Goal: Task Accomplishment & Management: Manage account settings

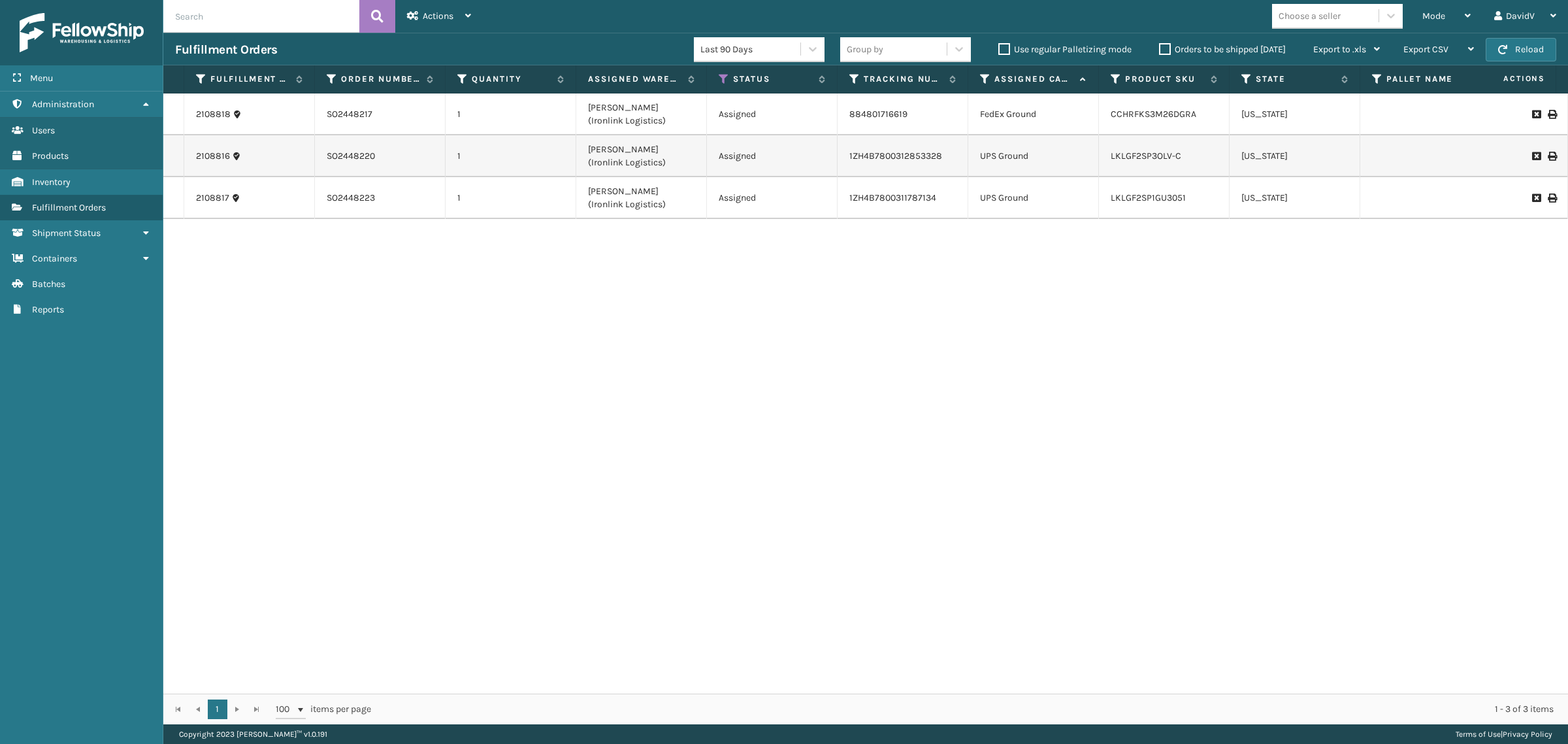
click at [1160, 53] on label "Orders to be shipped [DATE]" at bounding box center [1222, 49] width 127 height 11
click at [1159, 51] on input "Orders to be shipped [DATE]" at bounding box center [1158, 46] width 1 height 9
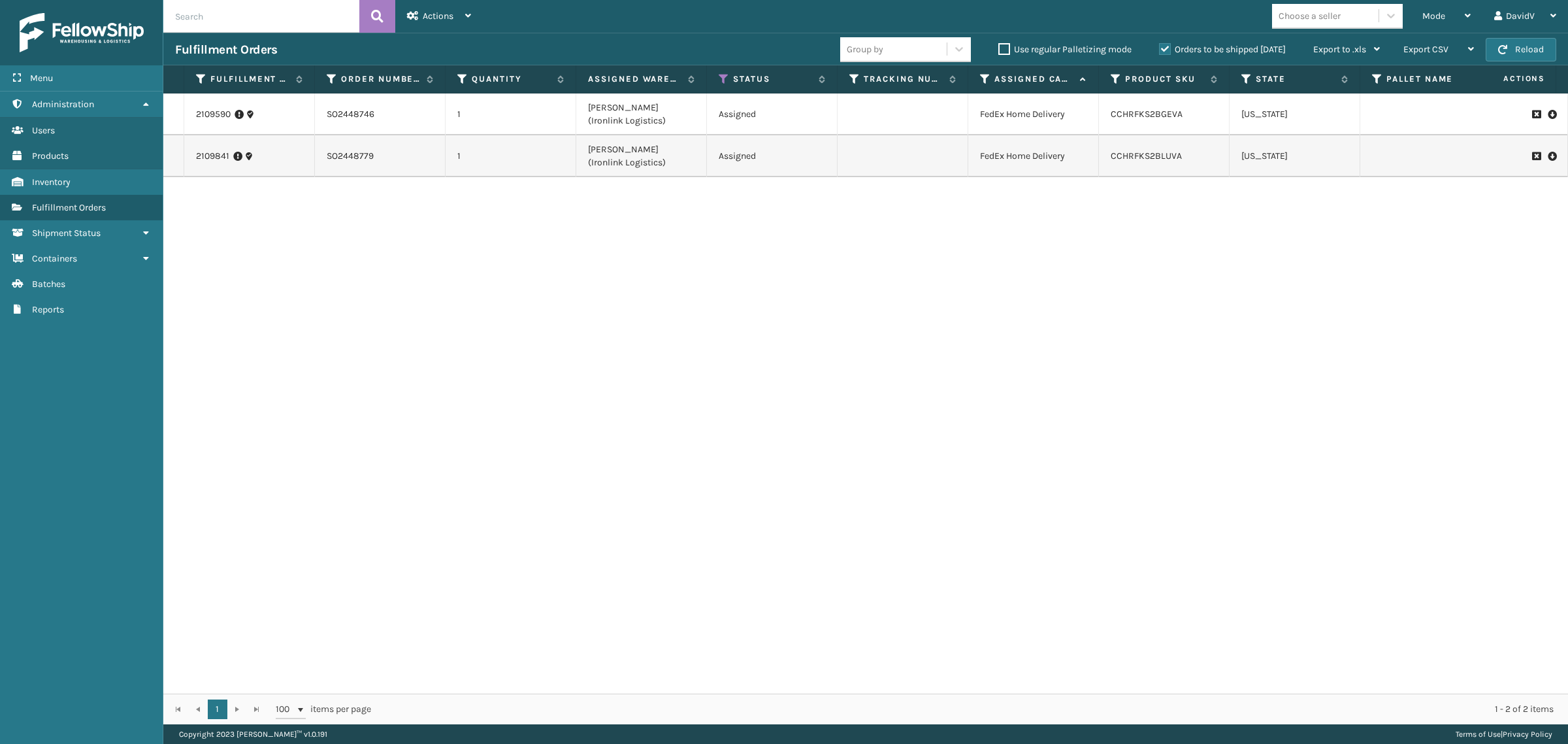
click at [1160, 53] on label "Orders to be shipped [DATE]" at bounding box center [1222, 49] width 127 height 11
click at [1159, 51] on input "Orders to be shipped [DATE]" at bounding box center [1158, 46] width 1 height 9
click at [1160, 53] on label "Orders to be shipped [DATE]" at bounding box center [1222, 49] width 127 height 11
click at [1159, 51] on input "Orders to be shipped [DATE]" at bounding box center [1158, 46] width 1 height 9
click at [1160, 53] on label "Orders to be shipped [DATE]" at bounding box center [1222, 49] width 127 height 11
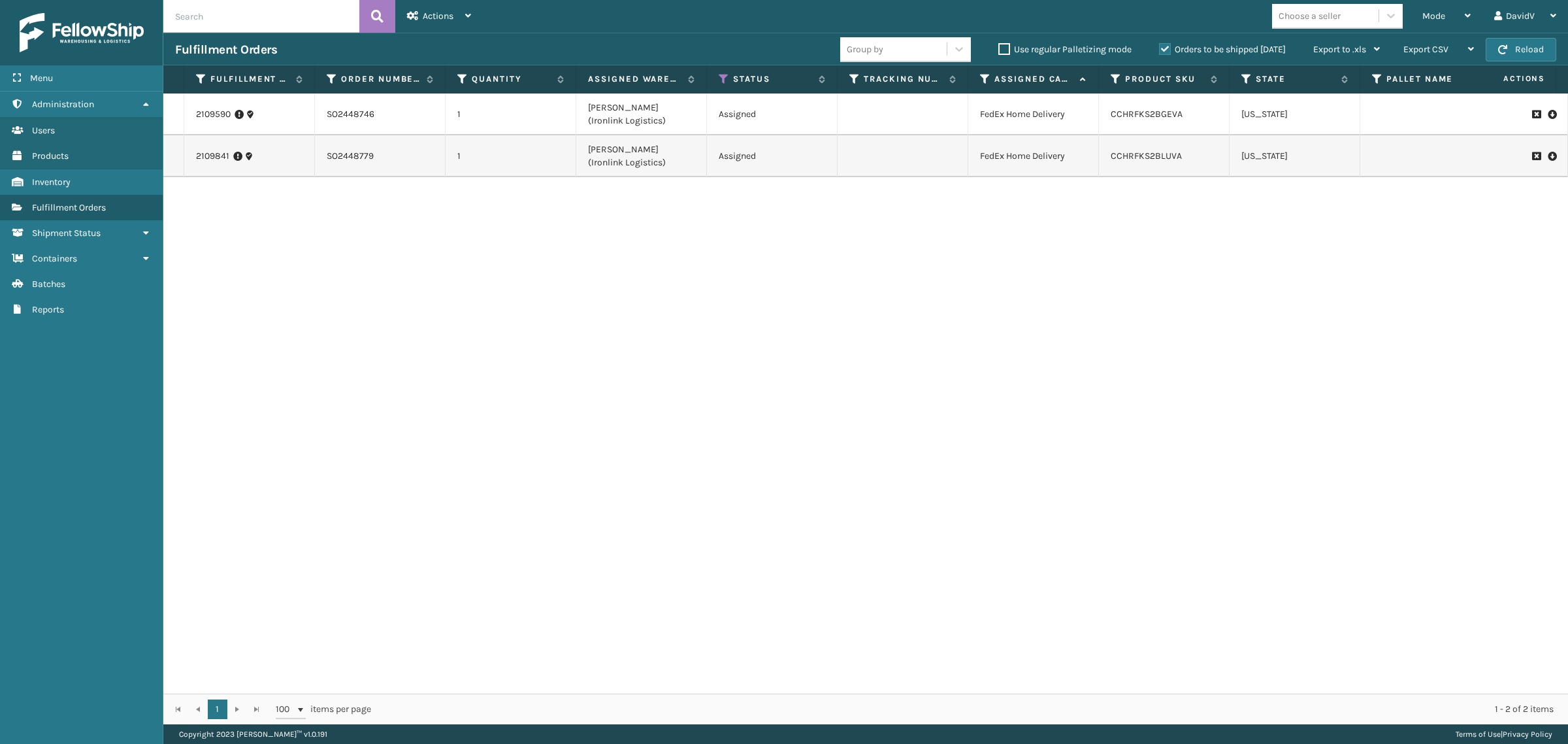
click at [1159, 51] on input "Orders to be shipped [DATE]" at bounding box center [1158, 46] width 1 height 9
click at [1160, 53] on label "Orders to be shipped [DATE]" at bounding box center [1222, 49] width 127 height 11
click at [1159, 51] on input "Orders to be shipped [DATE]" at bounding box center [1158, 46] width 1 height 9
click at [1167, 48] on label "Orders to be shipped [DATE]" at bounding box center [1222, 49] width 127 height 11
click at [1159, 48] on input "Orders to be shipped [DATE]" at bounding box center [1158, 46] width 1 height 9
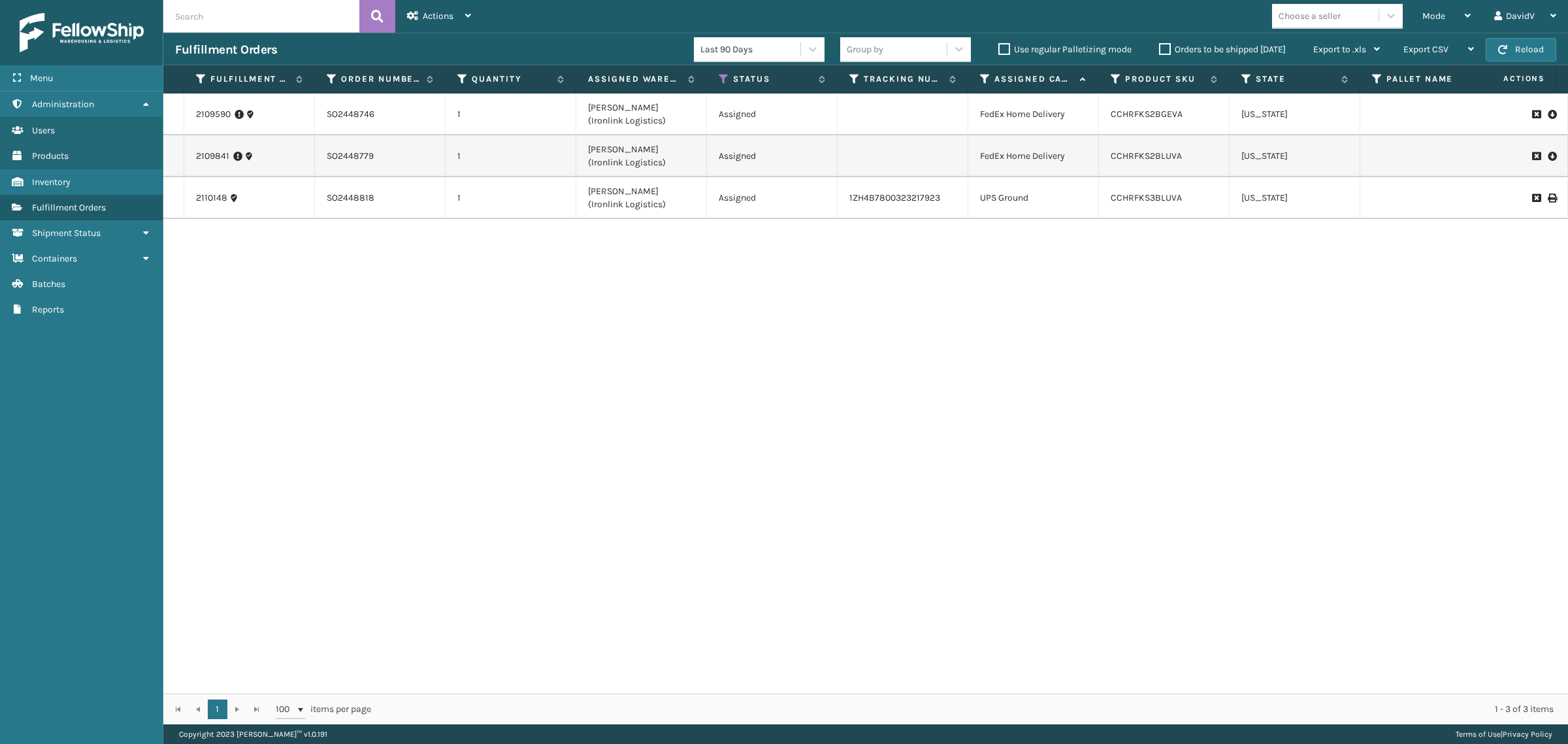
click at [1167, 48] on label "Orders to be shipped [DATE]" at bounding box center [1222, 49] width 127 height 11
click at [1159, 48] on input "Orders to be shipped [DATE]" at bounding box center [1158, 46] width 1 height 9
click at [1167, 48] on label "Orders to be shipped [DATE]" at bounding box center [1222, 49] width 127 height 11
click at [1159, 48] on input "Orders to be shipped [DATE]" at bounding box center [1158, 46] width 1 height 9
